Goal: Transaction & Acquisition: Purchase product/service

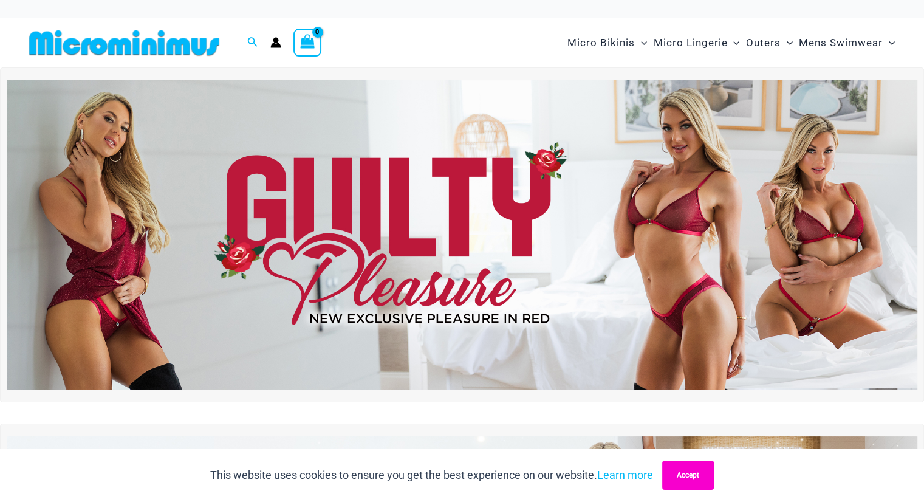
click at [705, 469] on button "Accept" at bounding box center [688, 475] width 52 height 29
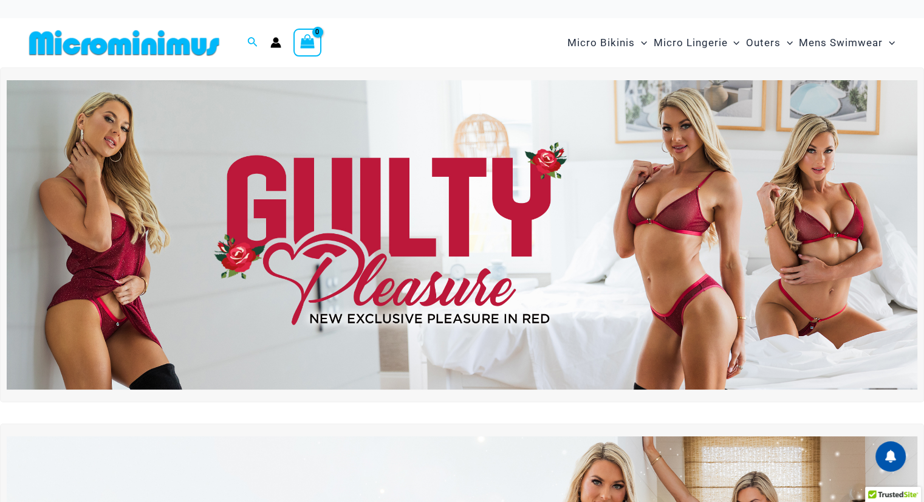
click at [589, 253] on img at bounding box center [462, 234] width 911 height 309
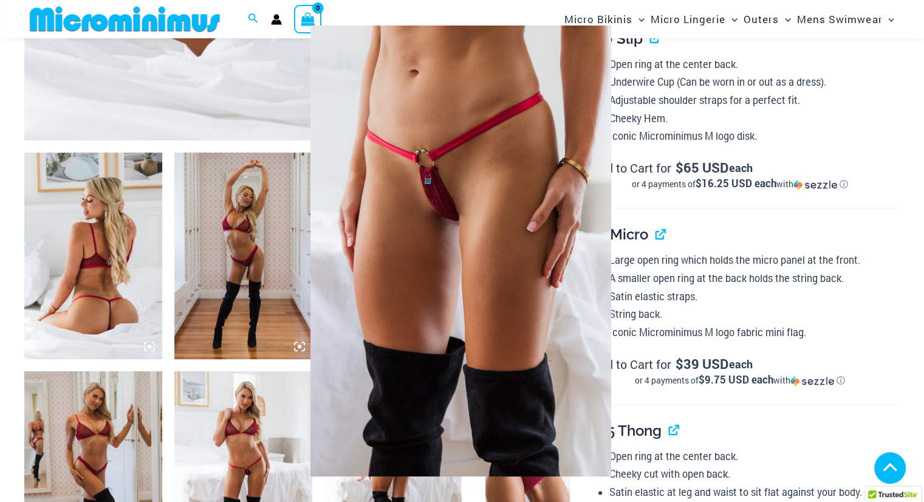
scroll to position [627, 0]
click at [724, 238] on div at bounding box center [462, 251] width 924 height 502
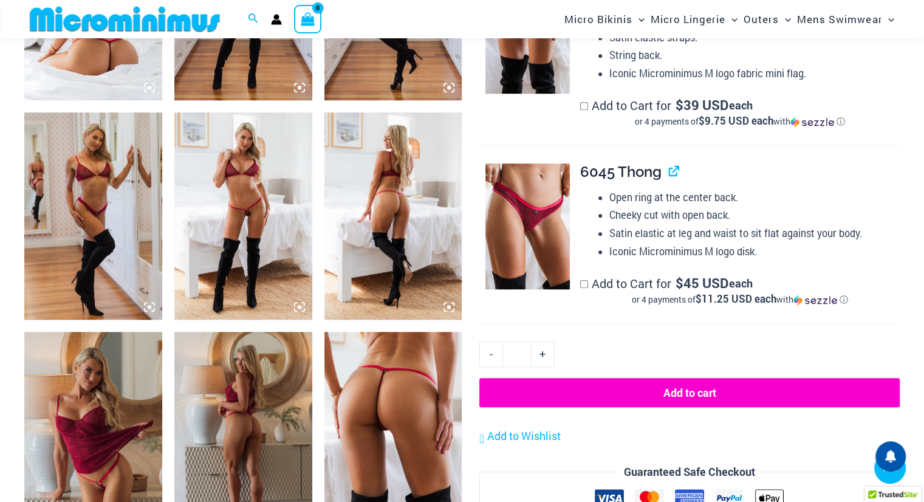
scroll to position [899, 0]
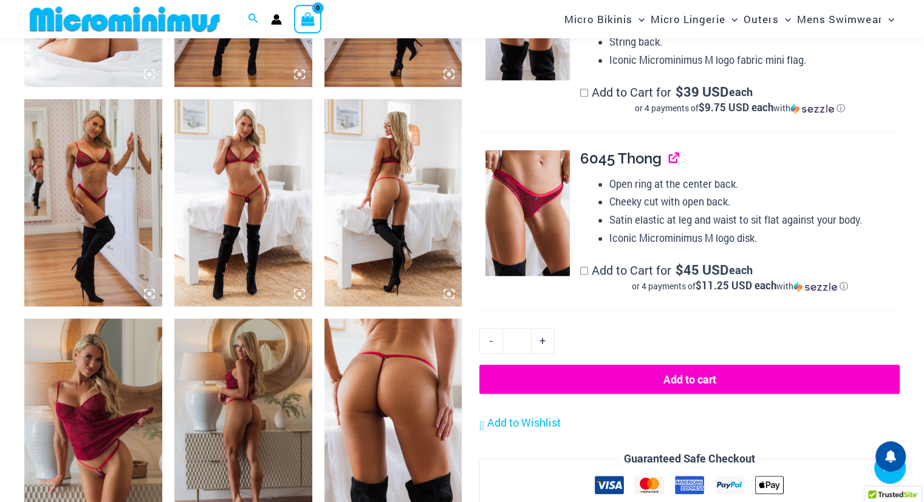
click at [669, 156] on link "View product" at bounding box center [669, 158] width 0 height 18
